Goal: Transaction & Acquisition: Purchase product/service

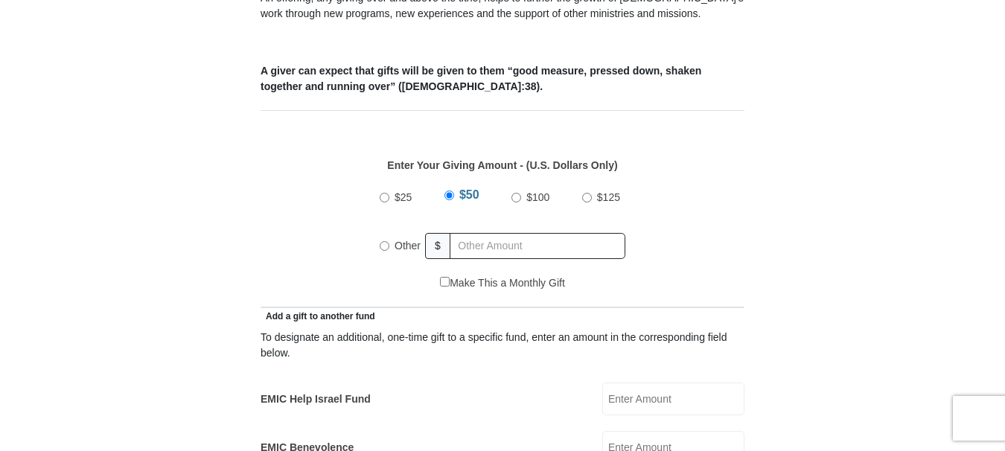
scroll to position [595, 0]
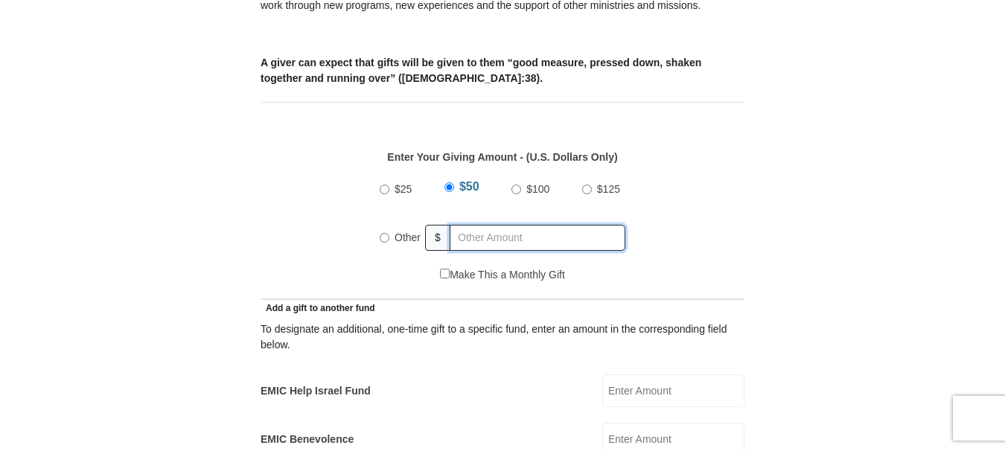
radio input "true"
click at [509, 225] on input "text" at bounding box center [540, 238] width 170 height 26
type input "60"
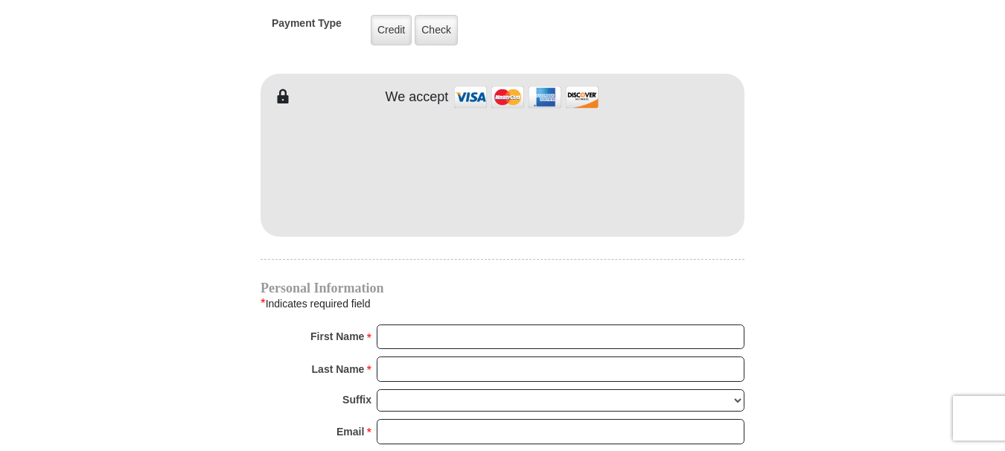
scroll to position [1265, 0]
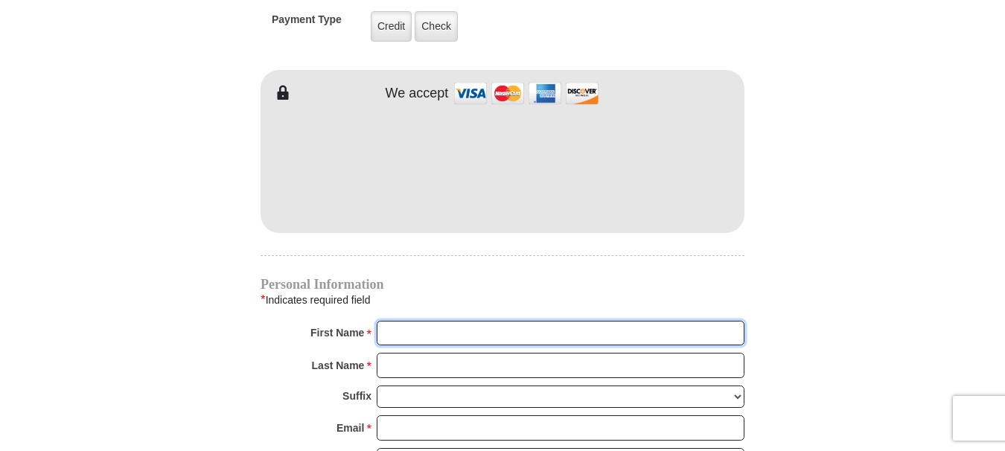
click at [429, 321] on input "First Name *" at bounding box center [561, 333] width 368 height 25
type input "Amay"
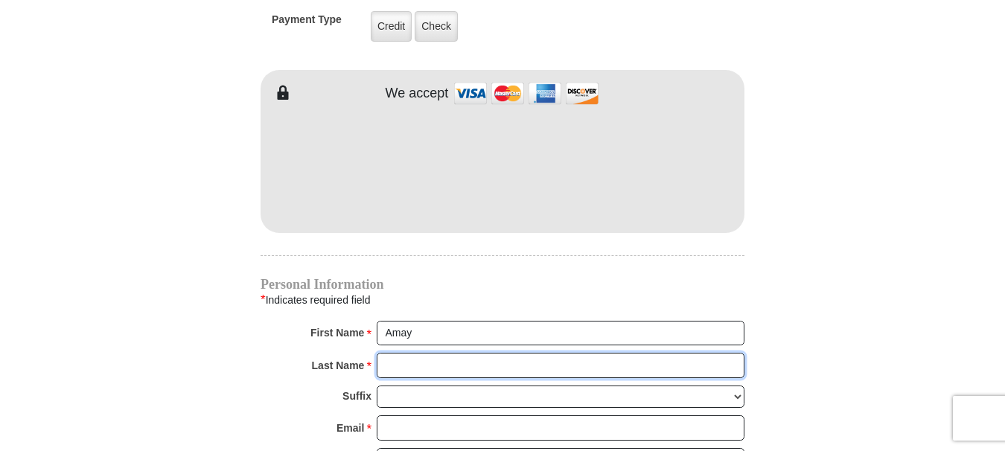
type input "Correa"
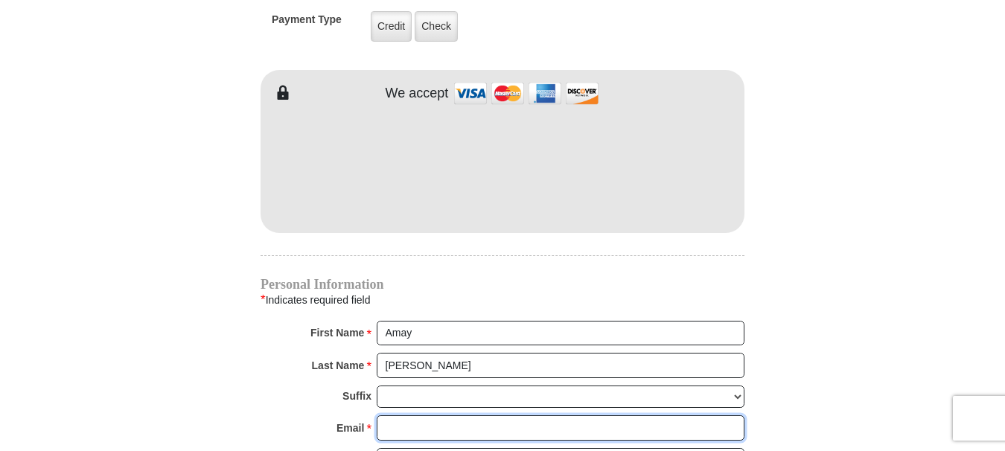
type input "amaycorrea@yahoo.com"
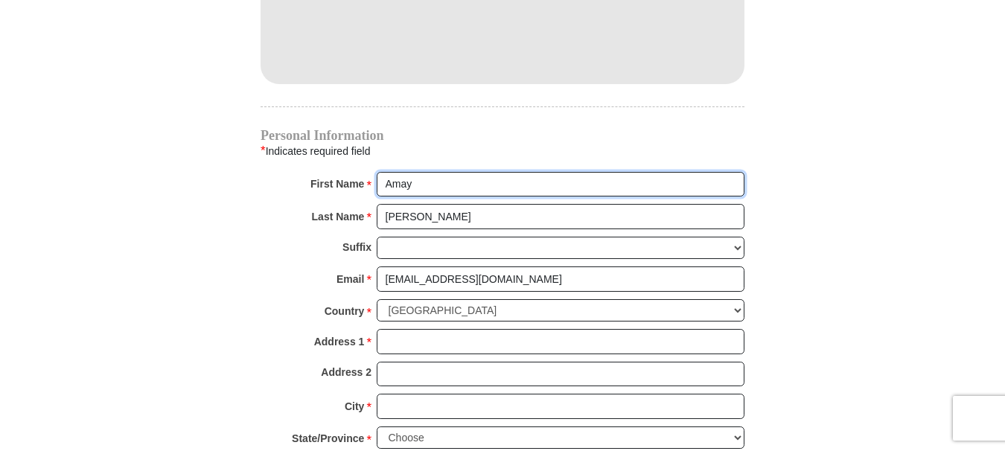
scroll to position [1488, 0]
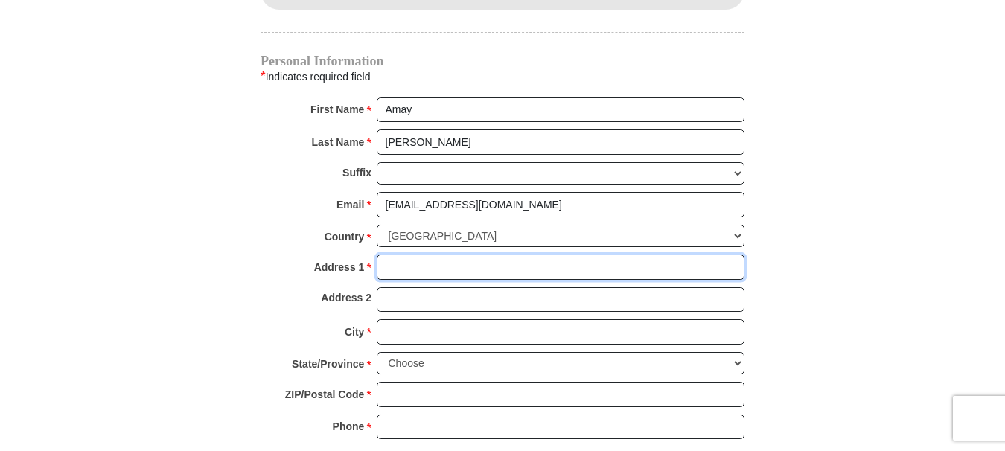
click at [443, 254] on input "Address 1 *" at bounding box center [561, 266] width 368 height 25
type input "6031 Wakulla Springs Rd"
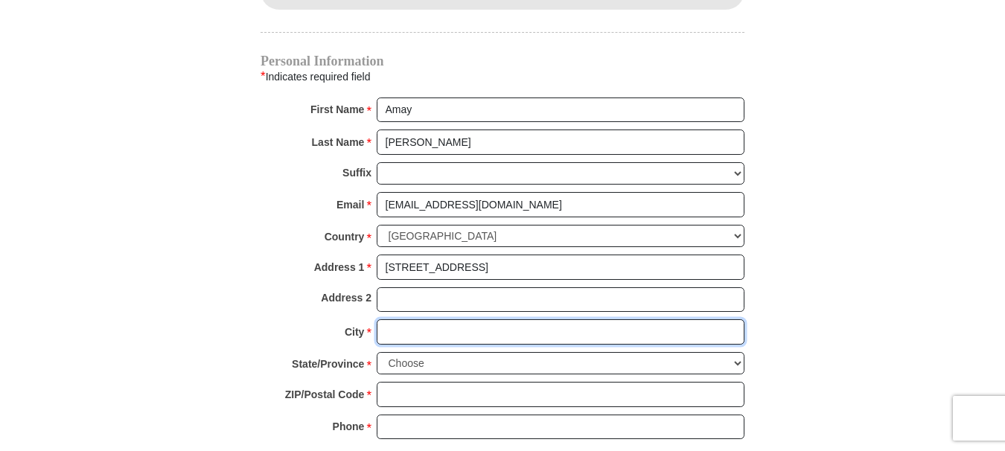
click at [465, 319] on input "City *" at bounding box center [561, 331] width 368 height 25
type input "Jacksonville"
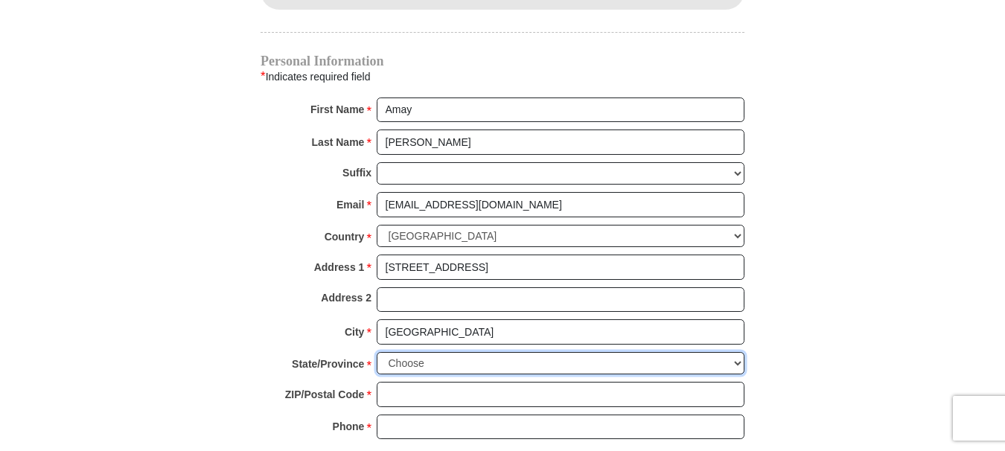
click at [453, 352] on select "Choose Alabama Alaska American Samoa Arizona Arkansas Armed Forces Americas Arm…" at bounding box center [561, 363] width 368 height 23
select select "FL"
click at [377, 352] on select "Choose Alabama Alaska American Samoa Arizona Arkansas Armed Forces Americas Arm…" at bounding box center [561, 363] width 368 height 23
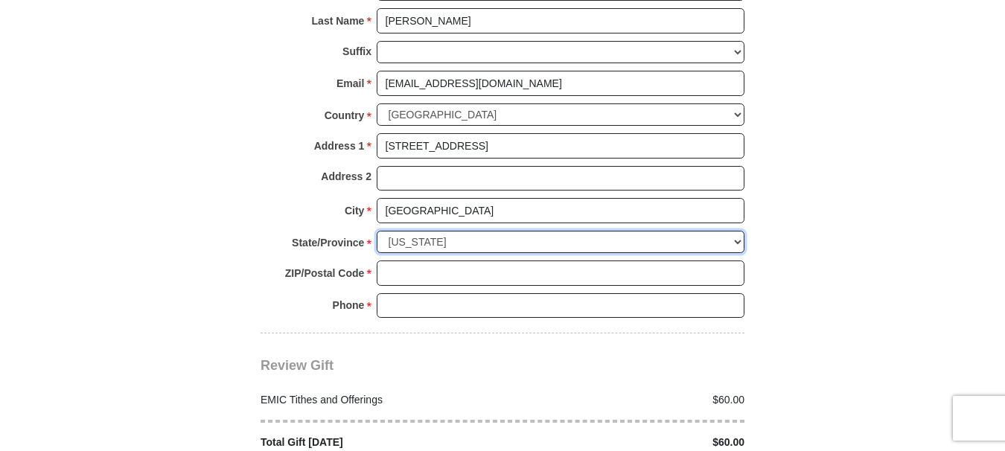
scroll to position [1637, 0]
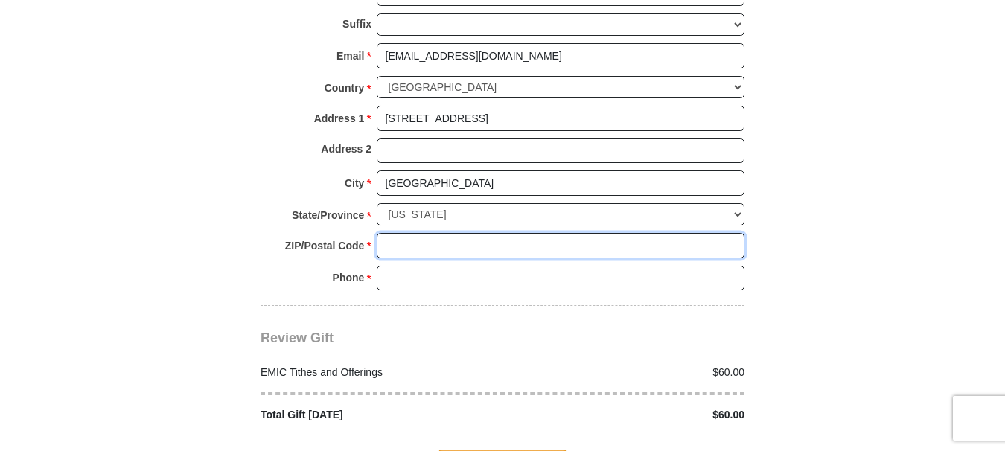
click at [392, 233] on input "ZIP/Postal Code *" at bounding box center [561, 245] width 368 height 25
type input "32258"
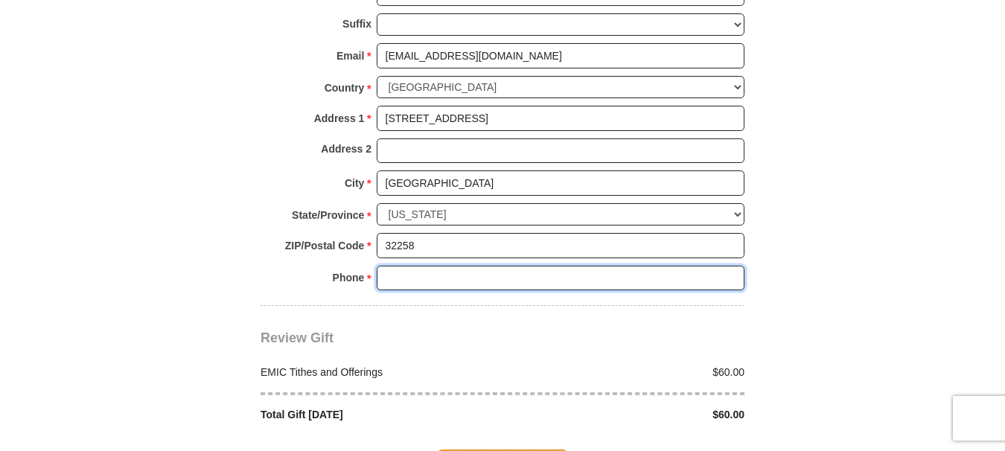
click at [425, 266] on input "Phone * *" at bounding box center [561, 278] width 368 height 25
type input "9046736456"
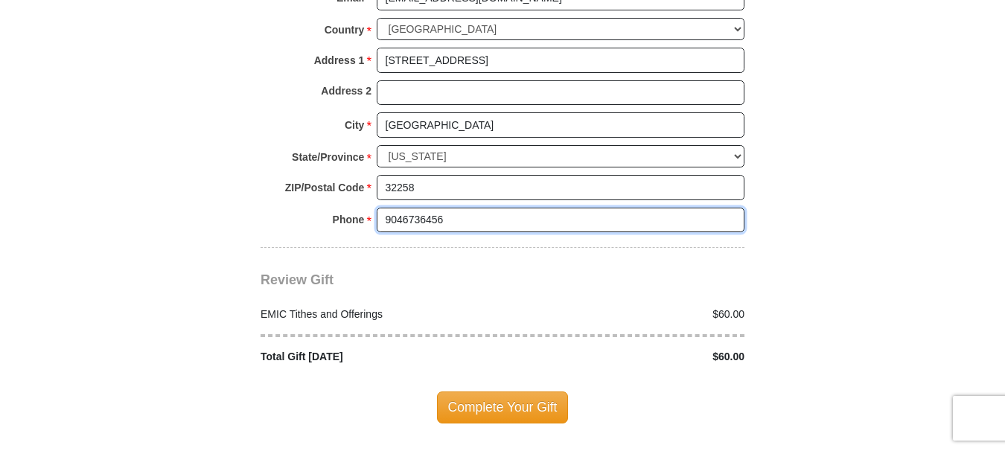
scroll to position [1786, 0]
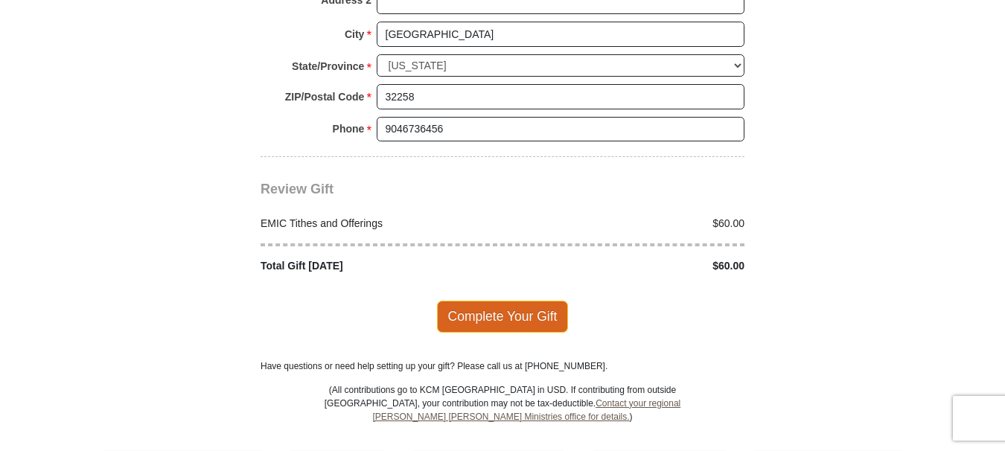
click at [487, 301] on span "Complete Your Gift" at bounding box center [503, 316] width 132 height 31
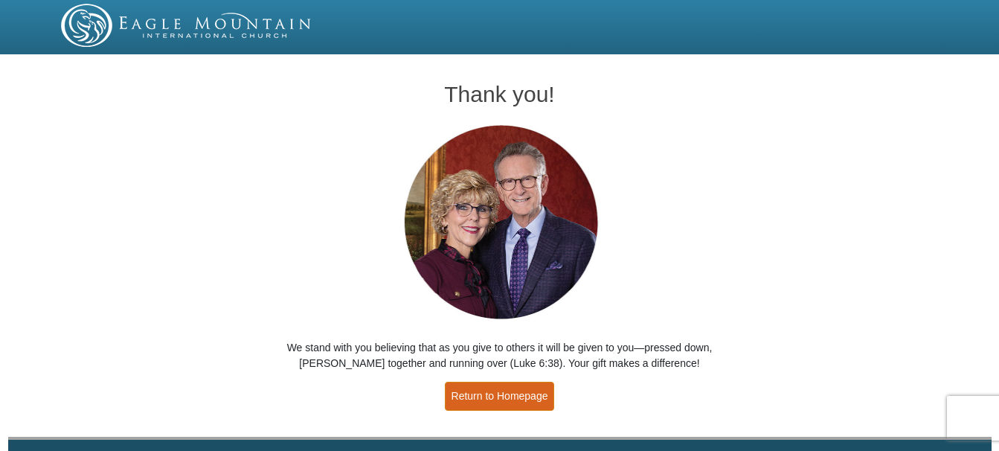
click at [503, 395] on link "Return to Homepage" at bounding box center [500, 396] width 110 height 29
